Goal: Complete application form

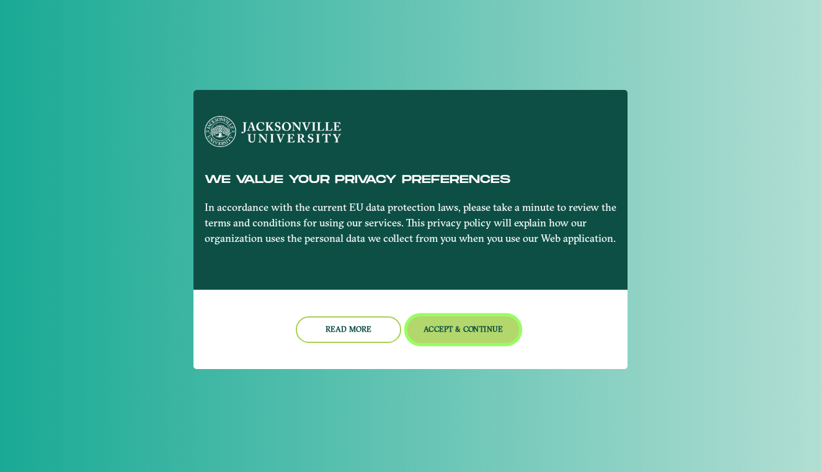
click at [477, 332] on button "Accept & Continue" at bounding box center [463, 329] width 112 height 27
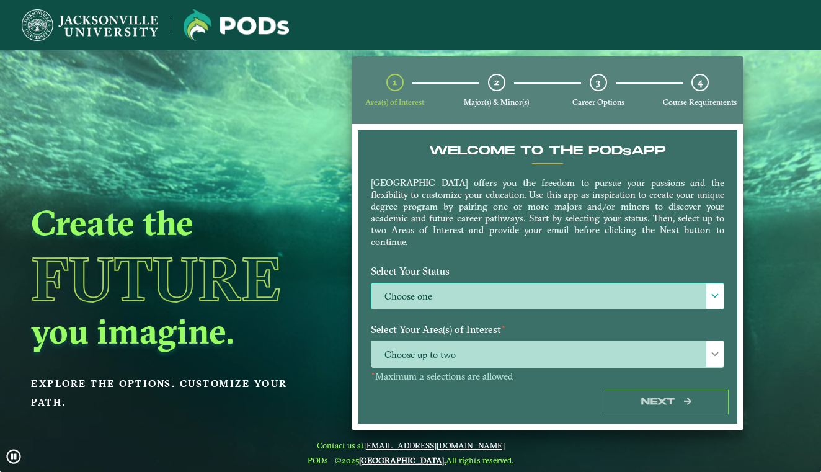
click at [698, 301] on label "Choose one" at bounding box center [547, 296] width 352 height 27
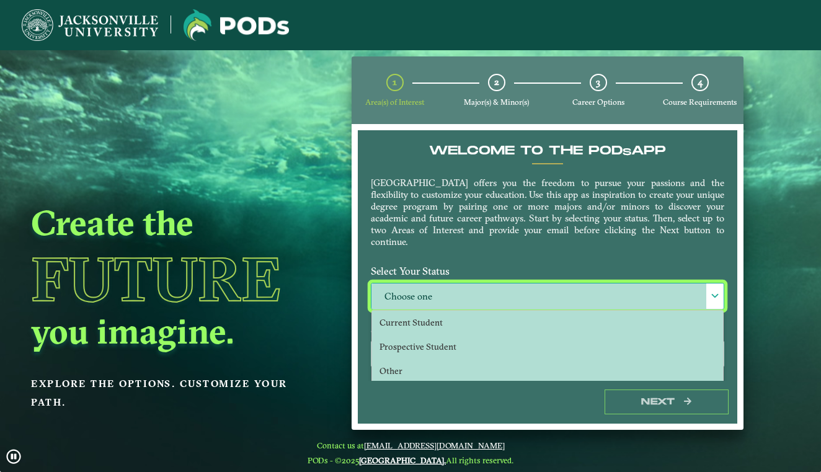
scroll to position [7, 56]
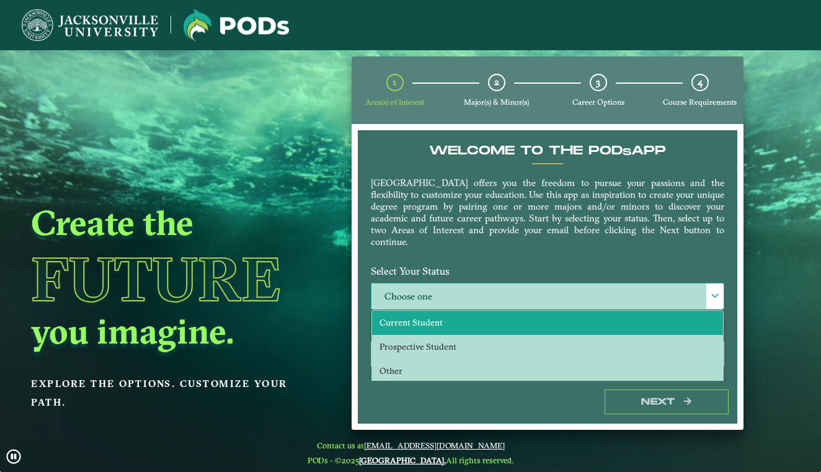
click at [539, 329] on li "Current Student" at bounding box center [547, 323] width 351 height 24
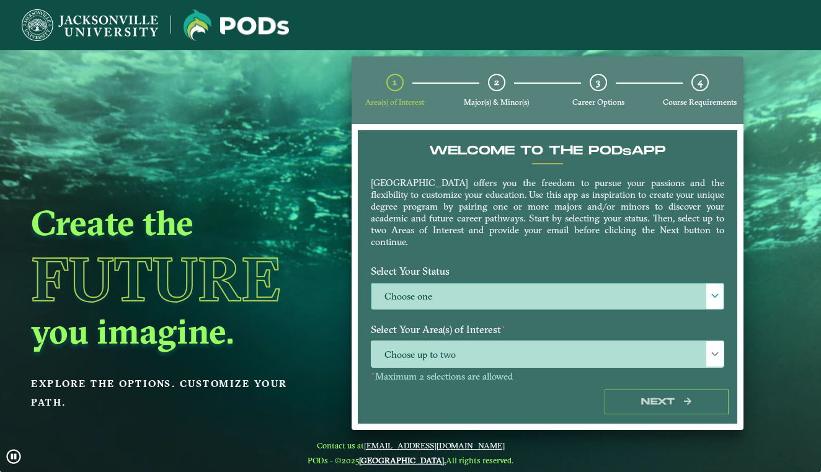
select select "[object Object]"
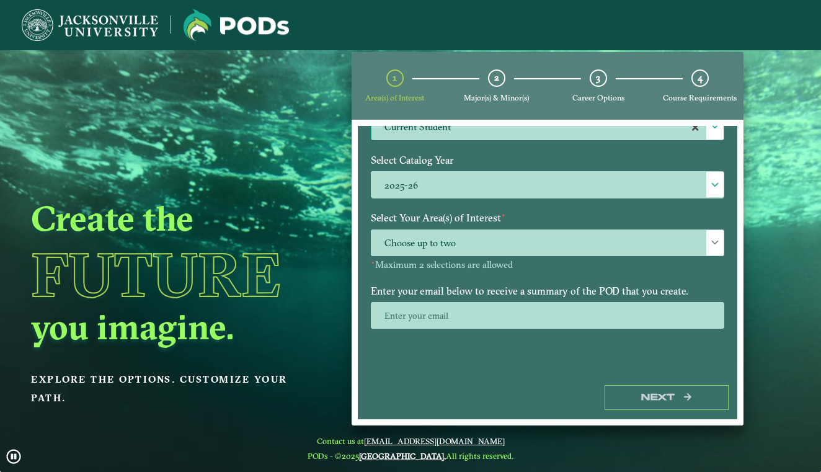
scroll to position [5, 0]
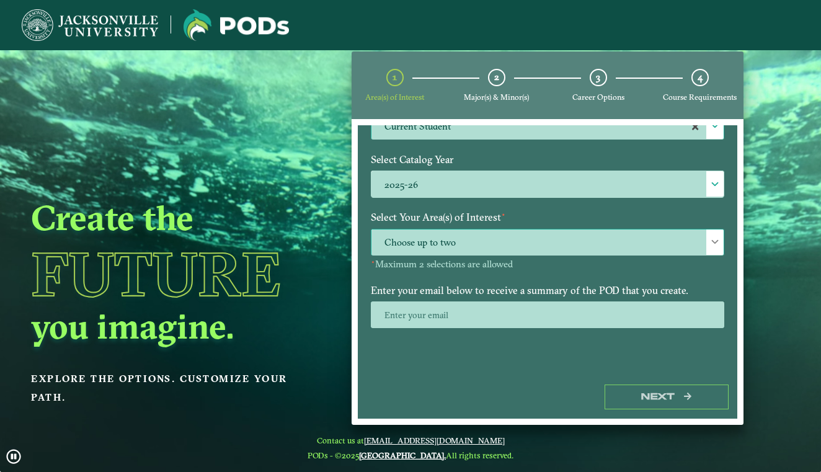
click at [706, 246] on div at bounding box center [714, 241] width 17 height 25
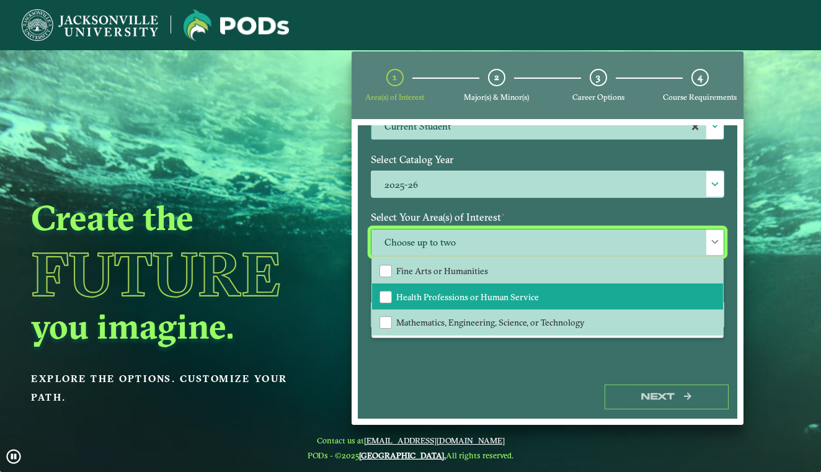
scroll to position [78, 0]
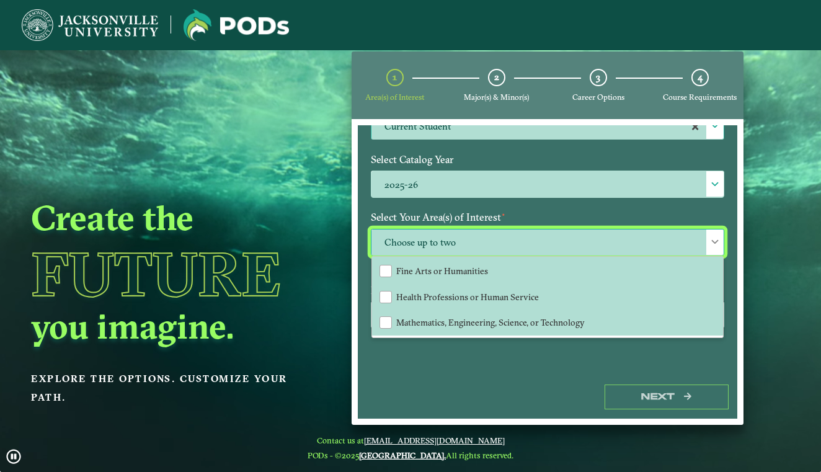
click at [539, 244] on span "Choose up to two" at bounding box center [547, 242] width 352 height 27
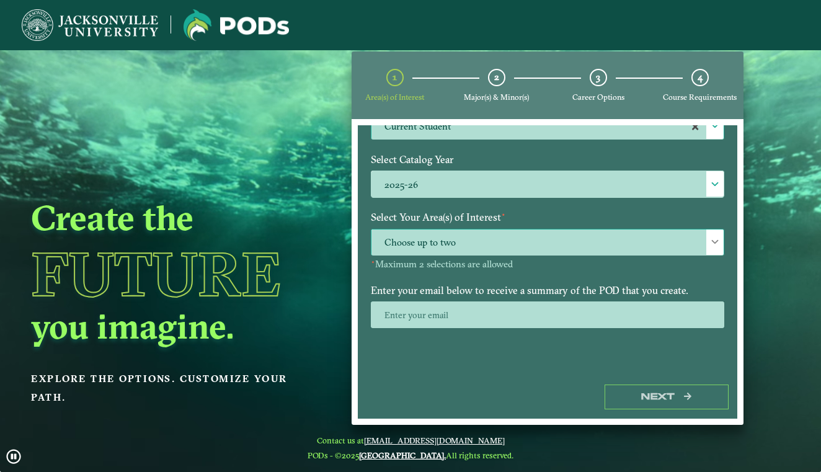
click at [539, 244] on span "Choose up to two" at bounding box center [547, 242] width 352 height 27
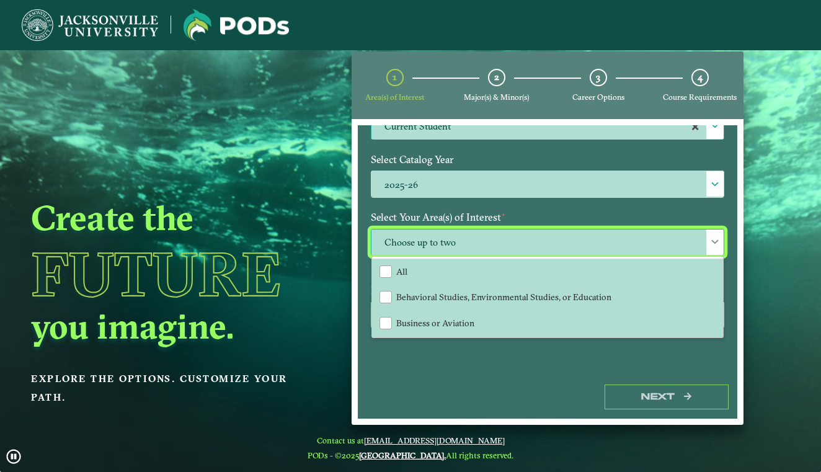
click at [539, 244] on span "Choose up to two" at bounding box center [547, 242] width 352 height 27
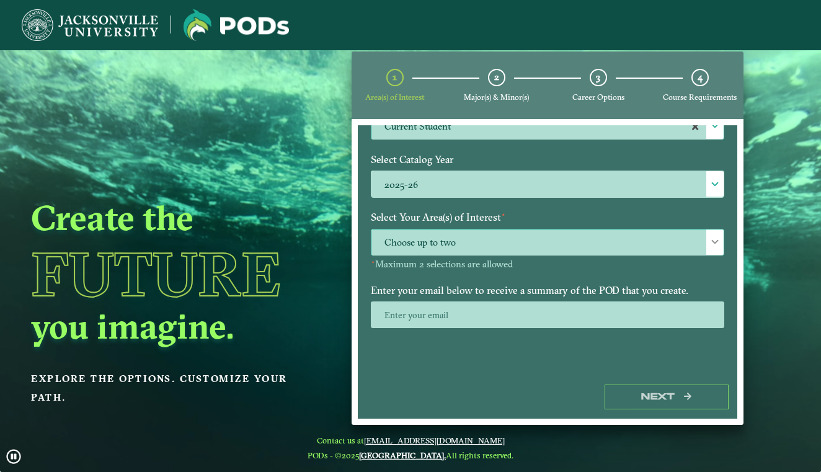
click at [539, 244] on span "Choose up to two" at bounding box center [547, 242] width 352 height 27
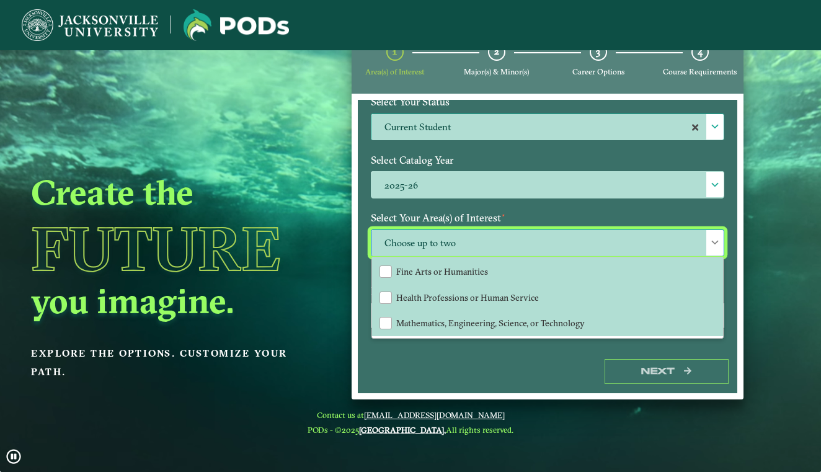
click at [525, 375] on div "Next" at bounding box center [547, 371] width 379 height 43
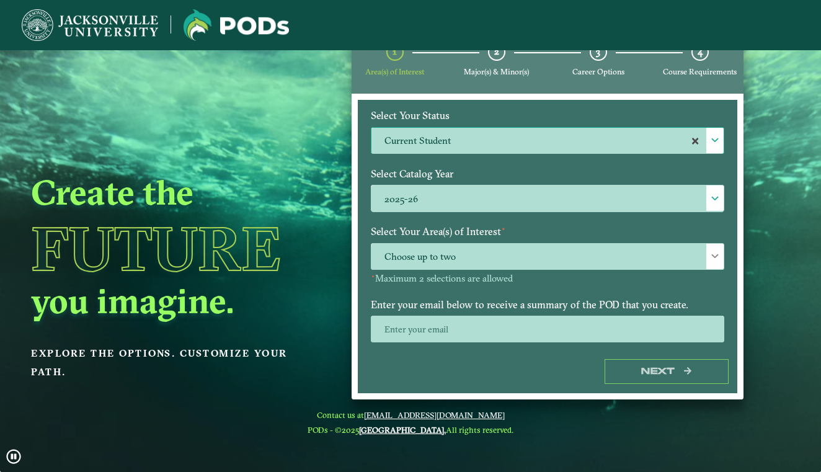
scroll to position [139, 0]
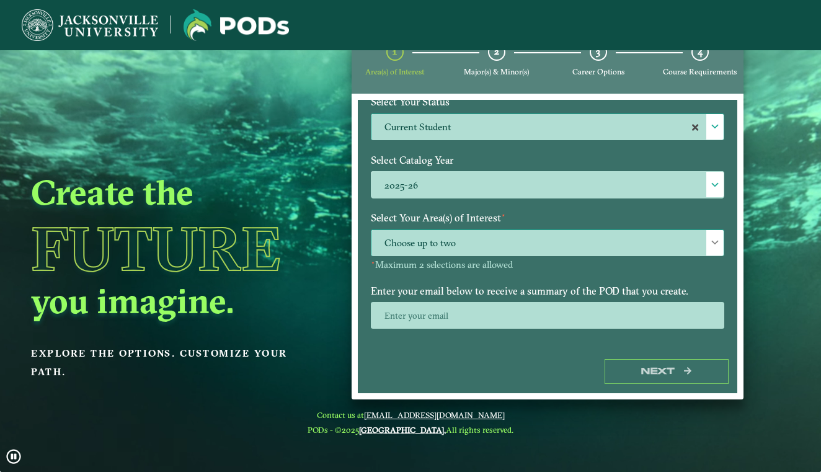
click at [672, 246] on span "Choose up to two" at bounding box center [547, 243] width 352 height 27
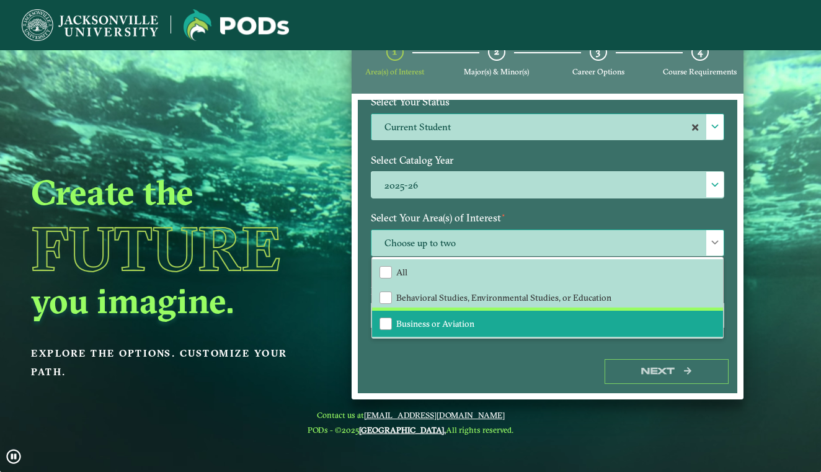
click at [478, 319] on li "Business or Aviation" at bounding box center [547, 324] width 351 height 26
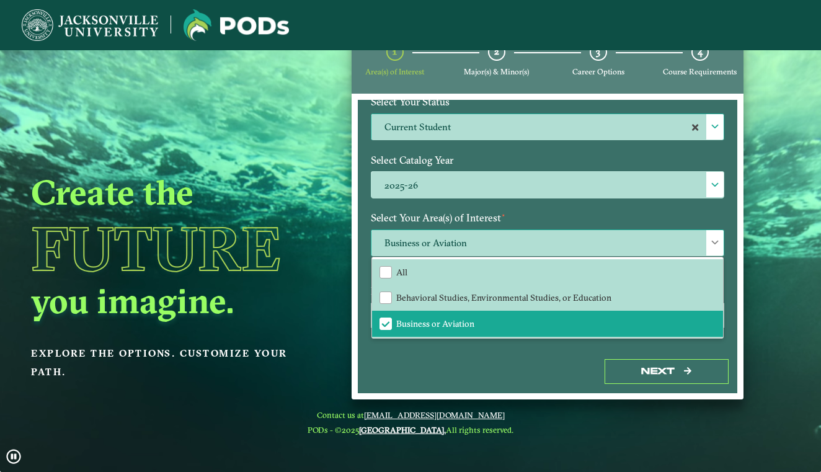
click at [711, 241] on span at bounding box center [715, 242] width 9 height 9
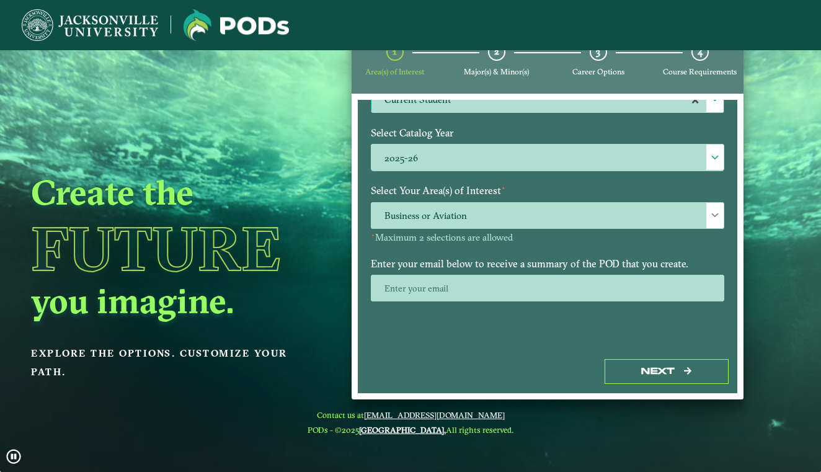
scroll to position [165, 0]
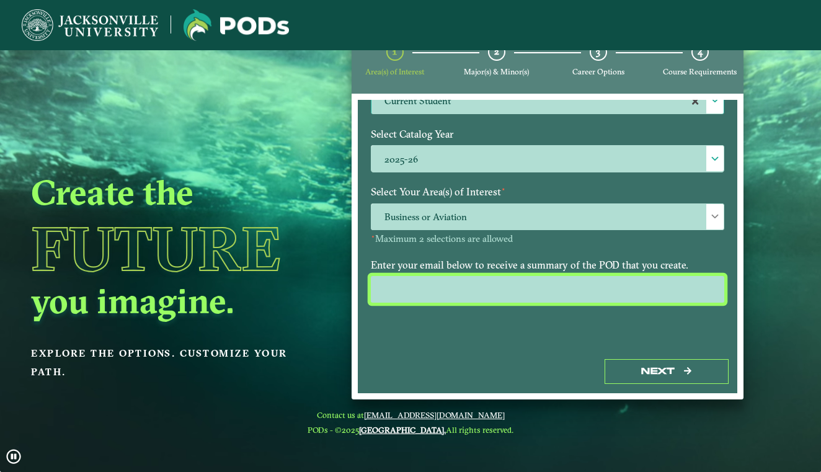
click at [552, 288] on input "email" at bounding box center [547, 289] width 353 height 27
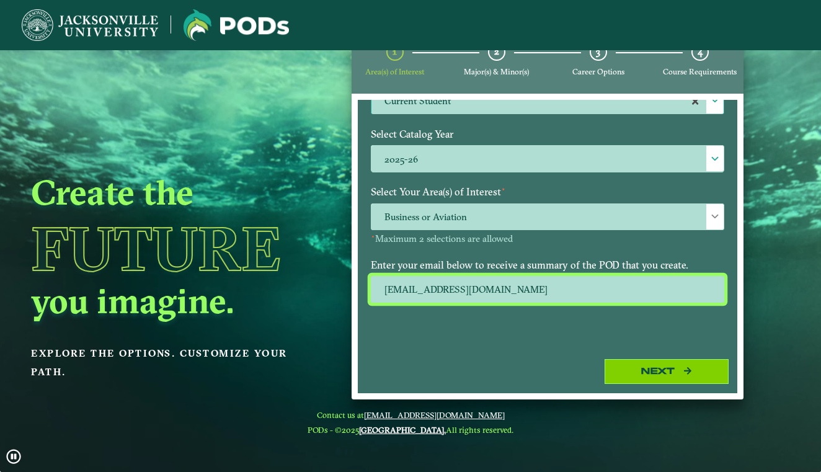
type input "[EMAIL_ADDRESS][DOMAIN_NAME]"
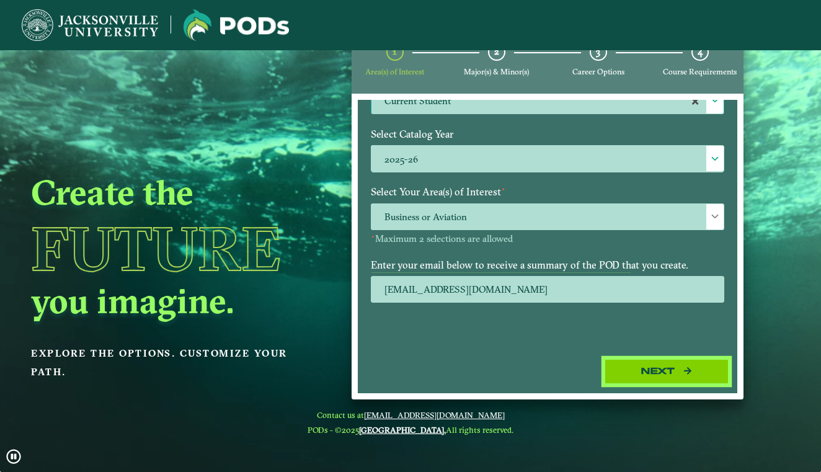
click at [644, 379] on button "Next" at bounding box center [667, 371] width 124 height 25
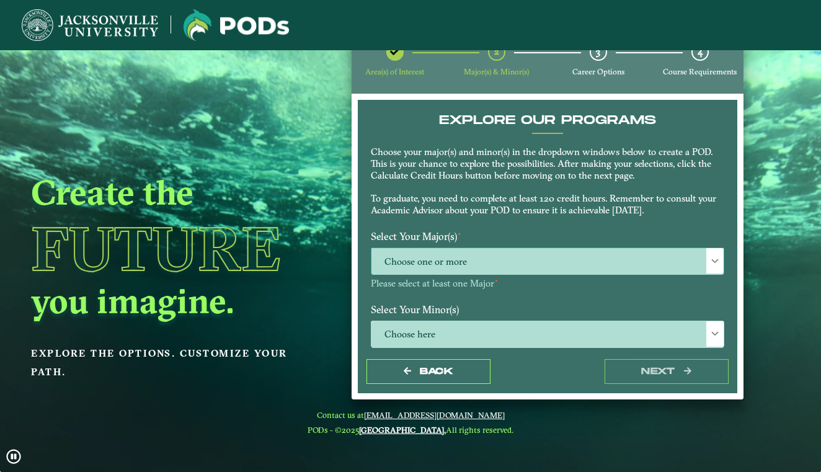
click at [712, 265] on div at bounding box center [714, 260] width 17 height 25
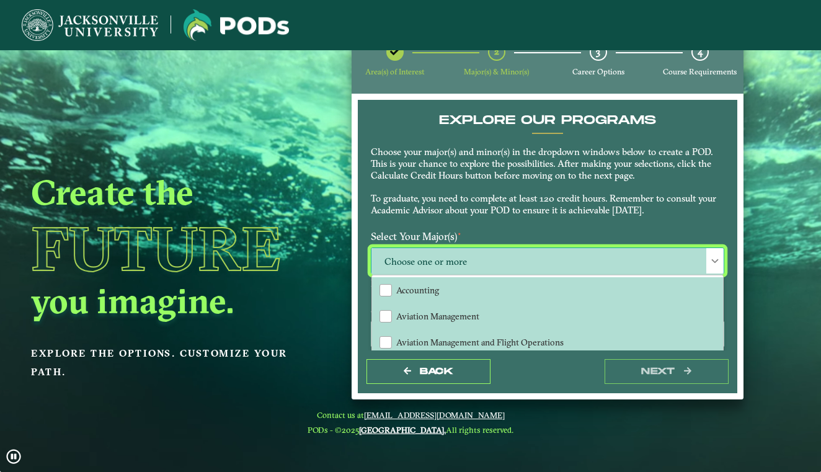
scroll to position [7, 56]
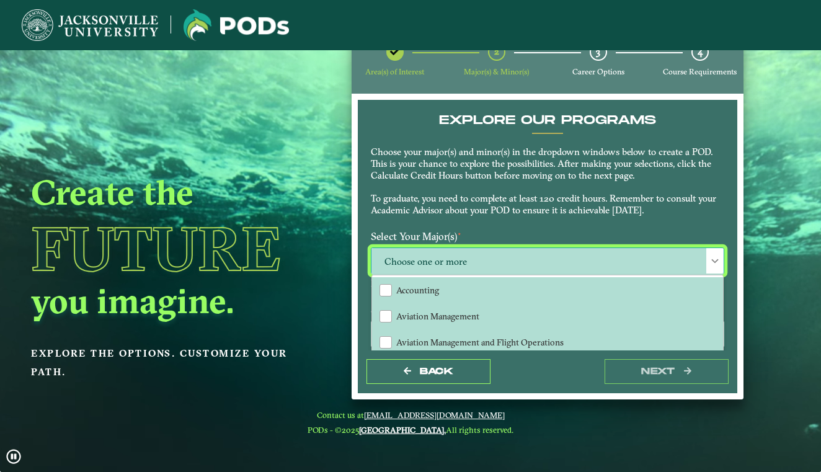
click at [505, 250] on span "Choose one or more" at bounding box center [547, 261] width 352 height 27
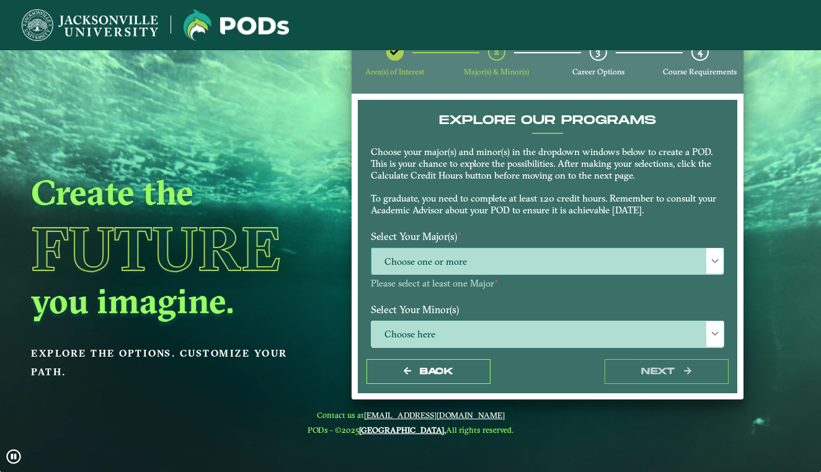
click at [505, 250] on span "Choose one or more" at bounding box center [547, 261] width 352 height 27
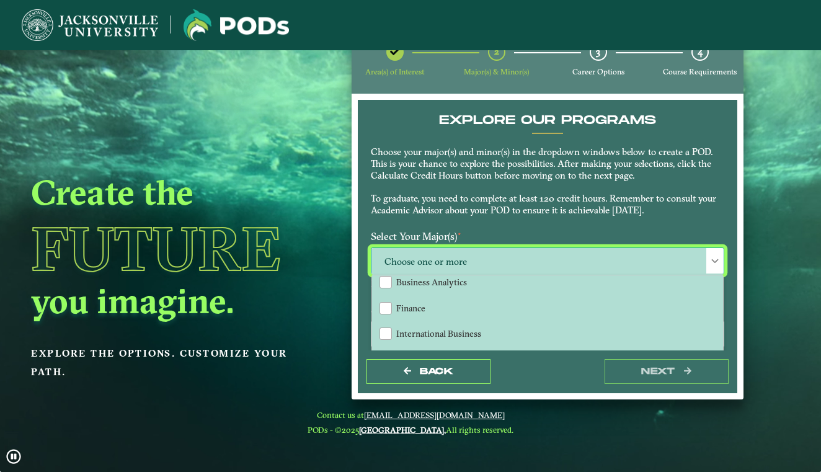
scroll to position [102, 0]
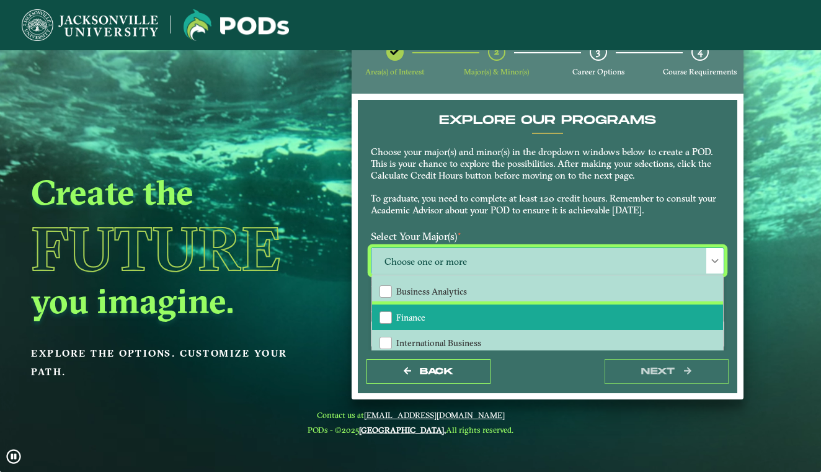
click at [410, 314] on span "Finance" at bounding box center [410, 317] width 29 height 11
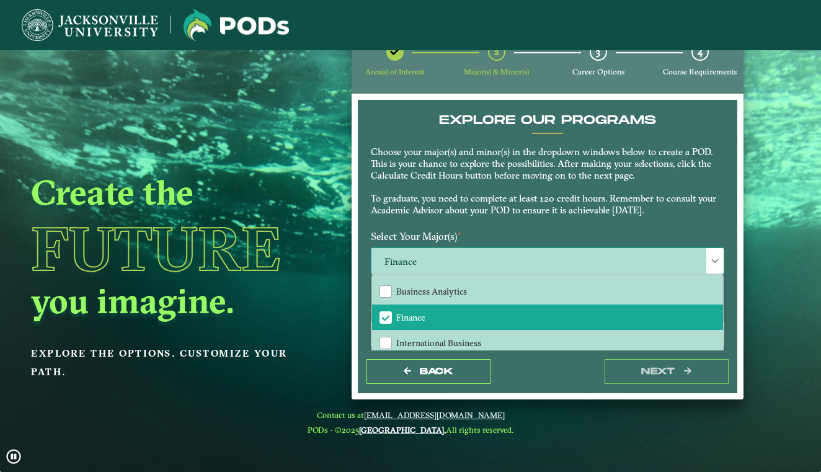
click at [711, 249] on div at bounding box center [714, 260] width 17 height 25
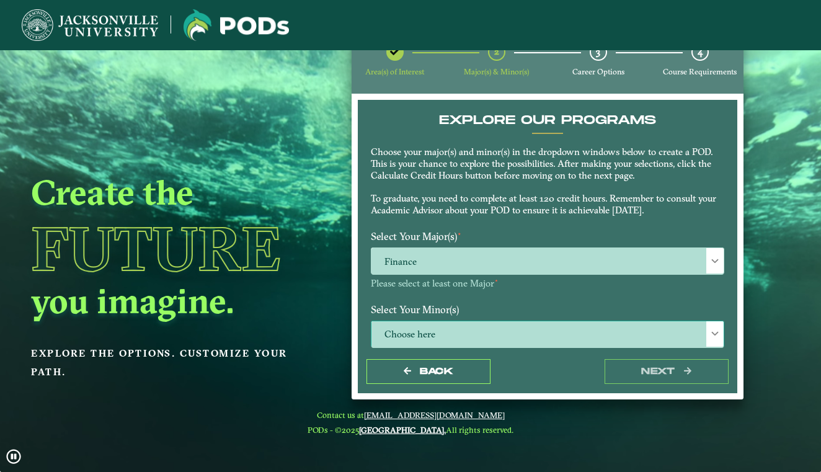
click at [706, 324] on div at bounding box center [714, 333] width 17 height 25
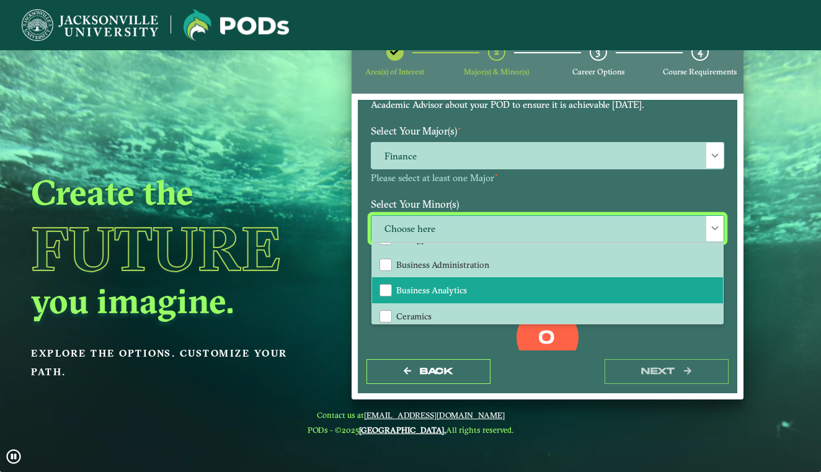
scroll to position [202, 0]
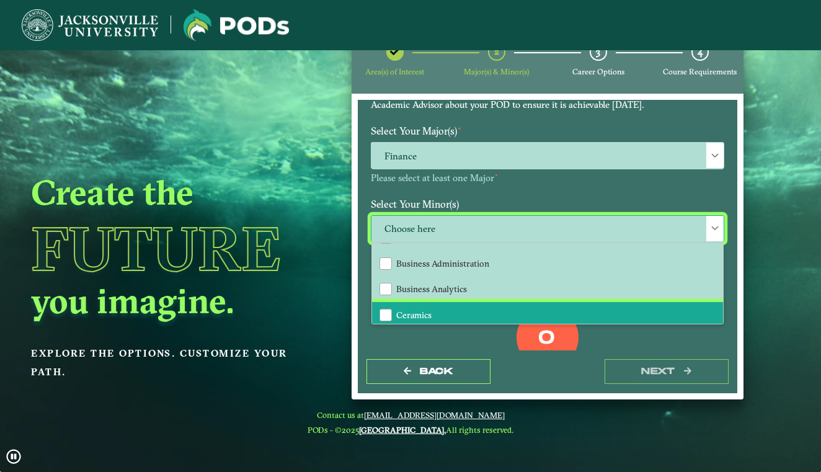
click at [558, 302] on li "Ceramics" at bounding box center [547, 315] width 351 height 26
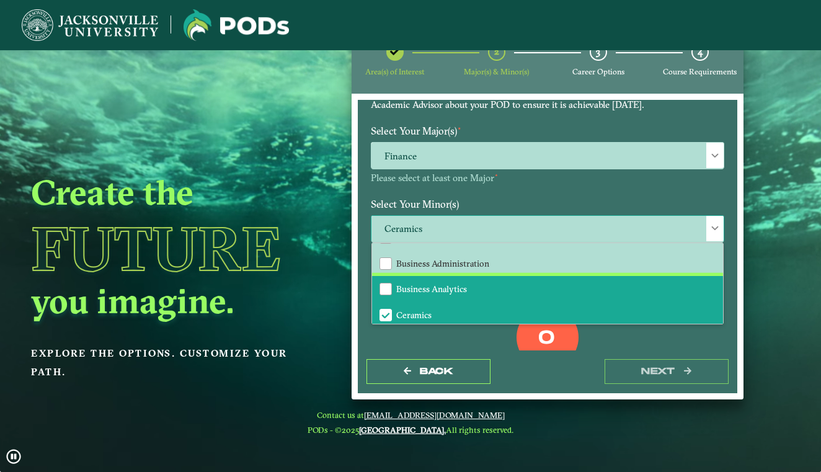
click at [524, 288] on li "Business Analytics" at bounding box center [547, 289] width 351 height 26
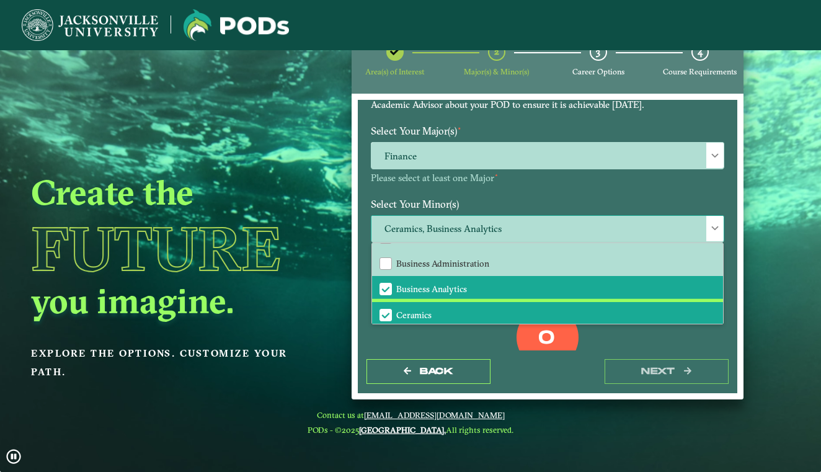
click at [384, 309] on span "Ceramics" at bounding box center [385, 314] width 11 height 11
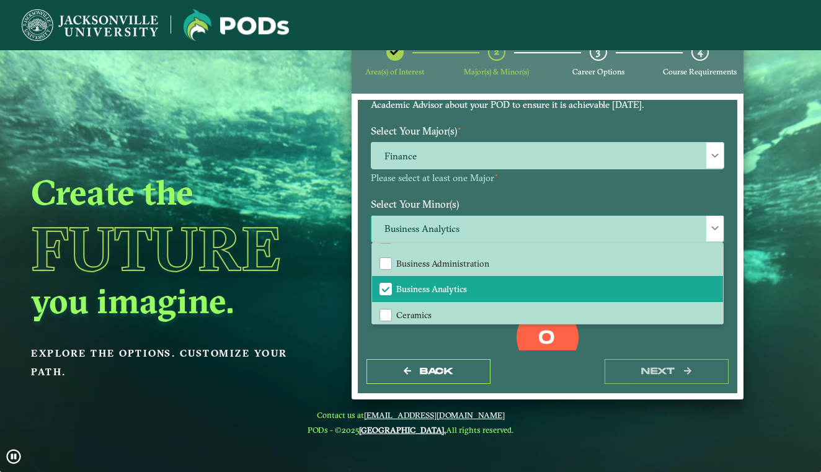
click at [711, 227] on span at bounding box center [715, 228] width 9 height 9
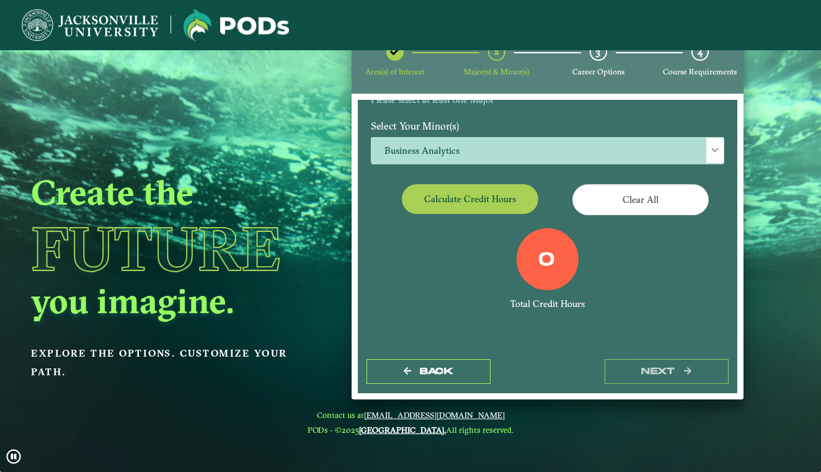
scroll to position [188, 0]
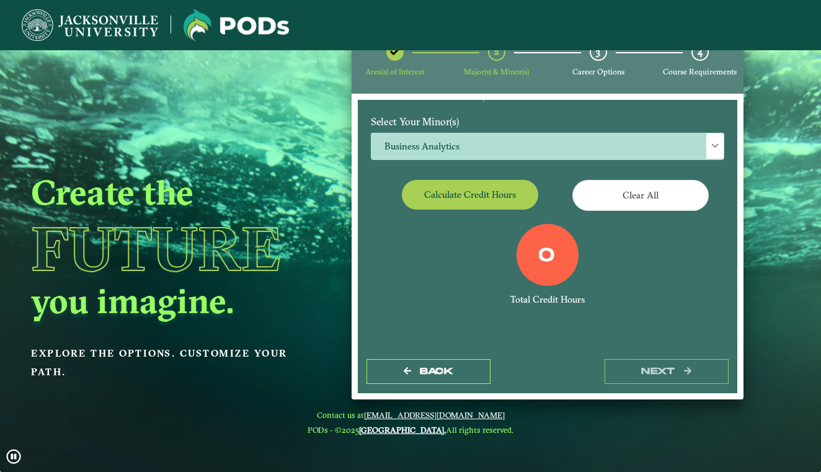
click at [467, 197] on button "Calculate credit hours" at bounding box center [470, 194] width 136 height 29
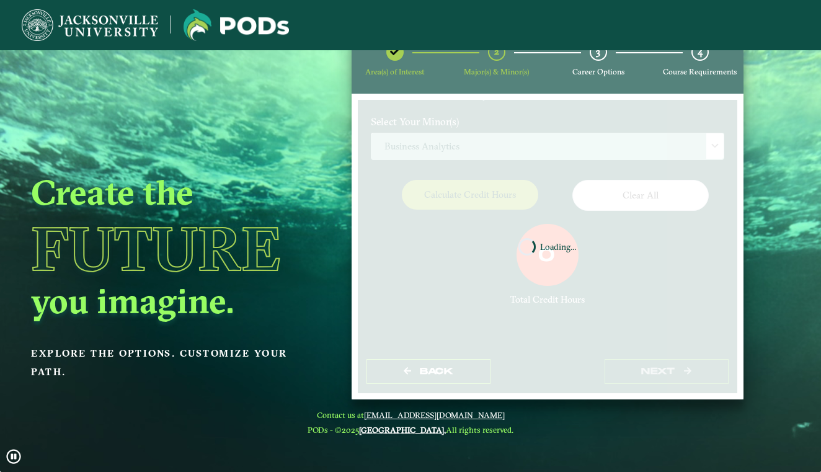
scroll to position [138, 0]
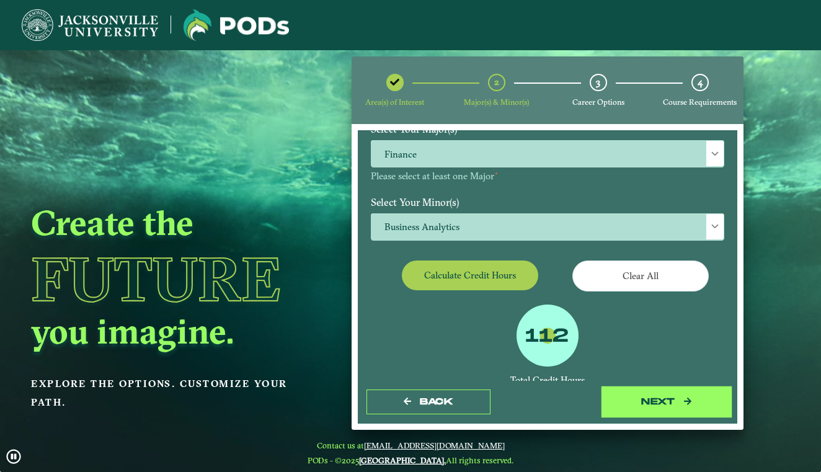
click at [617, 396] on button "next" at bounding box center [667, 401] width 124 height 25
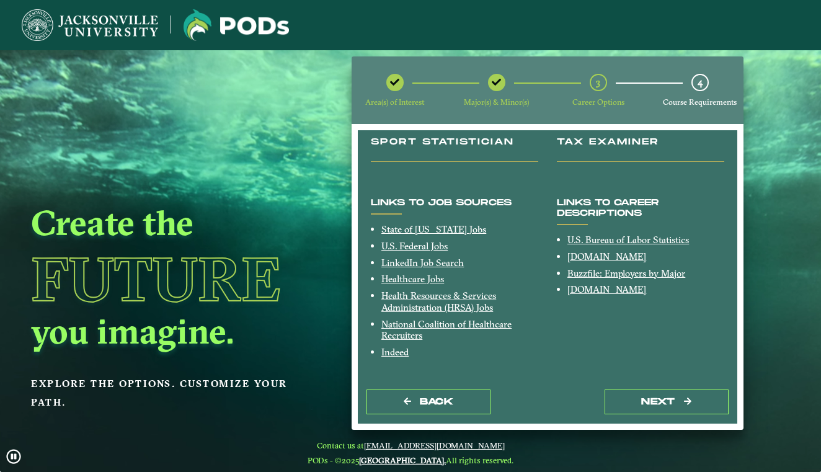
scroll to position [250, 0]
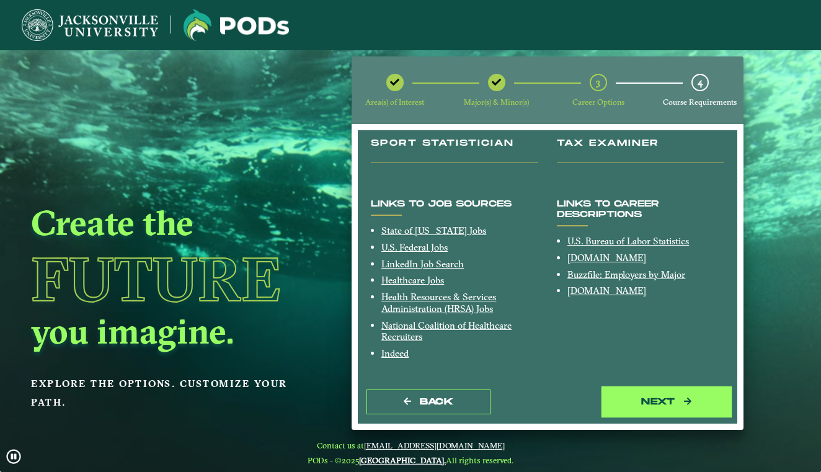
click at [637, 407] on button "next" at bounding box center [667, 401] width 124 height 25
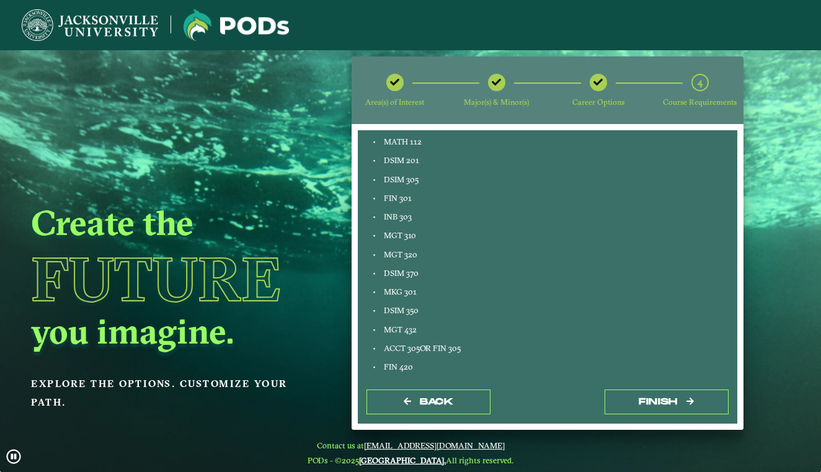
scroll to position [485, 0]
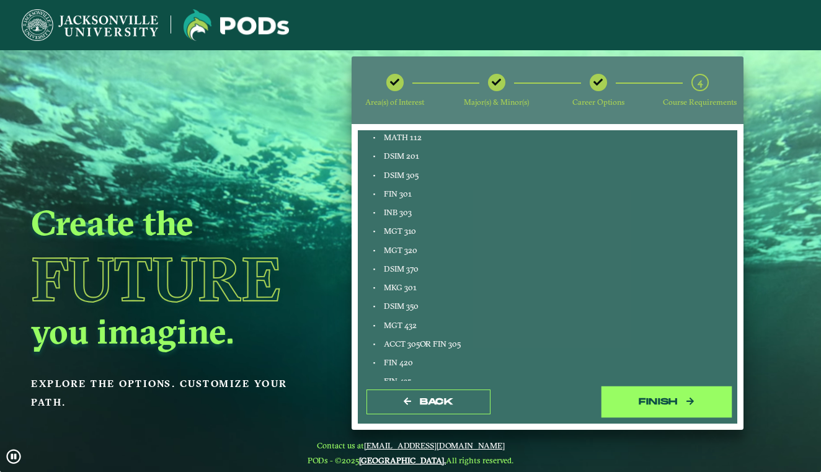
click at [665, 407] on button "Finish" at bounding box center [667, 401] width 124 height 25
